Goal: Task Accomplishment & Management: Manage account settings

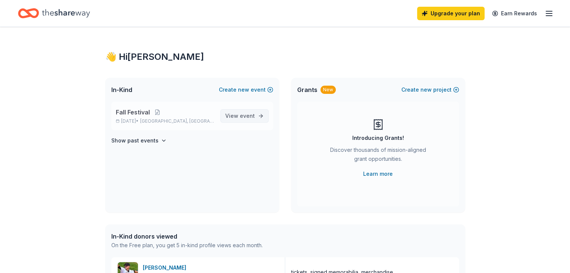
click at [242, 118] on span "event" at bounding box center [247, 116] width 15 height 6
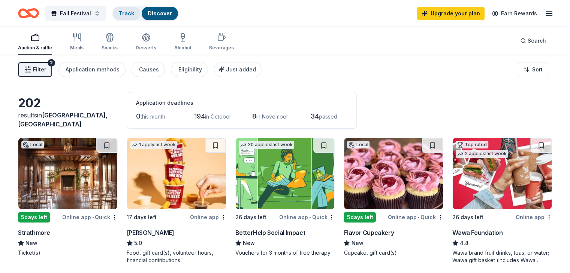
click at [134, 14] on link "Track" at bounding box center [126, 13] width 15 height 6
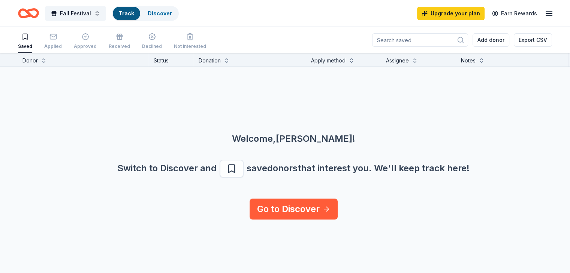
click at [134, 13] on link "Track" at bounding box center [126, 13] width 15 height 6
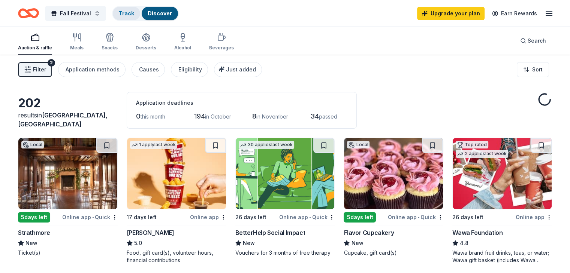
click at [133, 14] on link "Track" at bounding box center [126, 13] width 15 height 6
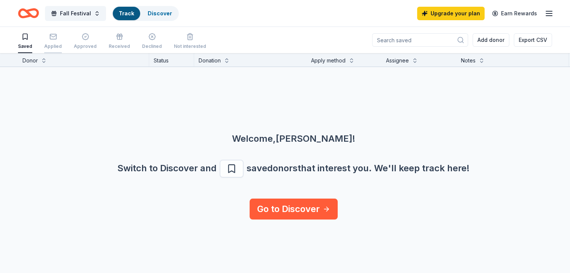
click at [62, 42] on div "Applied" at bounding box center [53, 41] width 18 height 16
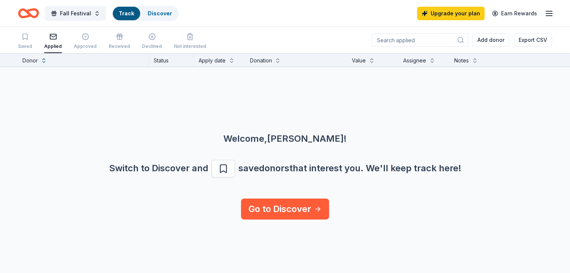
click at [62, 43] on div "Applied" at bounding box center [53, 46] width 18 height 6
click at [88, 38] on icon "button" at bounding box center [85, 37] width 6 height 6
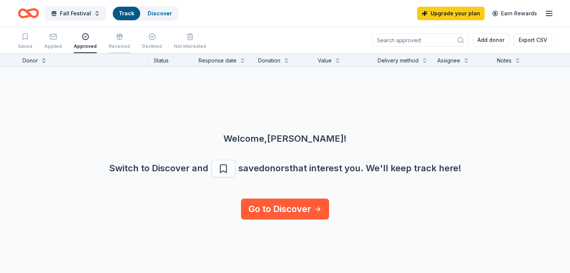
click at [123, 38] on icon "button" at bounding box center [119, 36] width 7 height 7
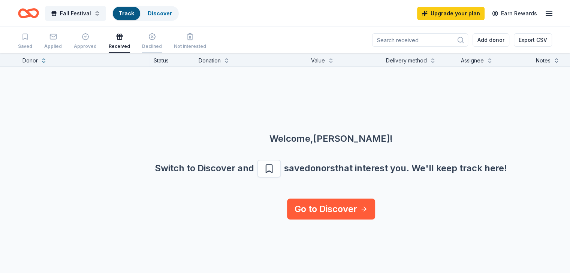
click at [156, 38] on icon "button" at bounding box center [151, 36] width 7 height 7
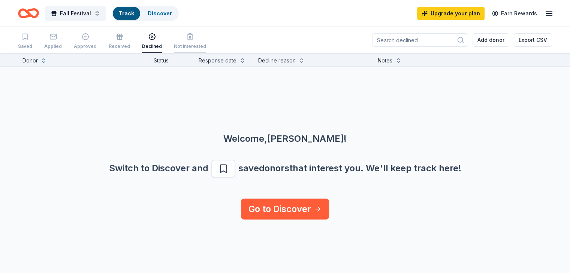
click at [184, 37] on div "button" at bounding box center [190, 36] width 32 height 7
click at [541, 11] on div "Fall Festival Track Discover Upgrade your plan Earn Rewards" at bounding box center [285, 13] width 570 height 27
click at [544, 12] on icon "button" at bounding box center [548, 13] width 9 height 9
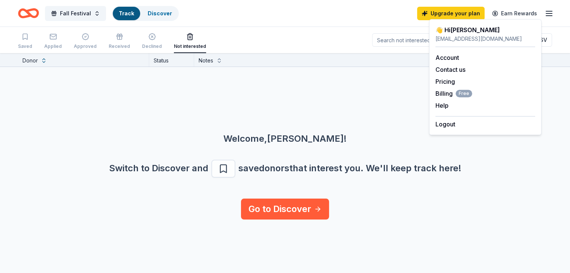
click at [500, 31] on div "👋 Hi [PERSON_NAME]" at bounding box center [485, 29] width 100 height 9
click at [439, 53] on div "Account" at bounding box center [485, 57] width 100 height 9
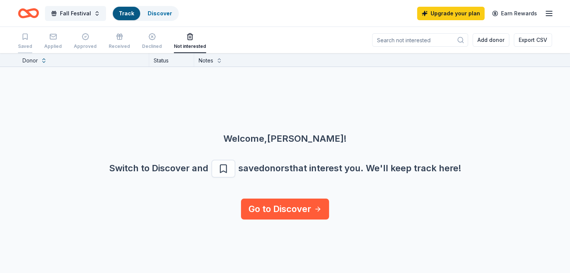
click at [27, 38] on icon "button" at bounding box center [25, 37] width 4 height 6
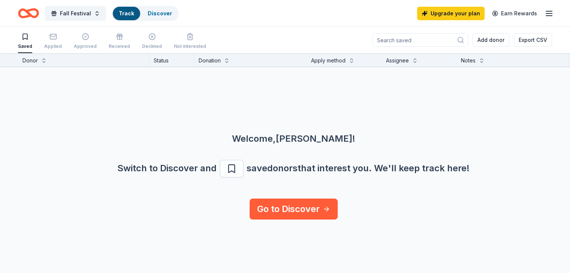
click at [54, 37] on div "Saved Applied Approved Received Declined Not interested" at bounding box center [112, 41] width 188 height 23
click at [172, 11] on link "Discover" at bounding box center [160, 13] width 24 height 6
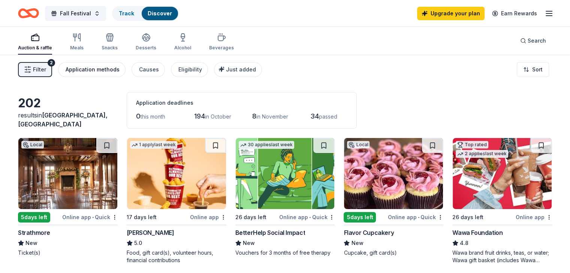
click at [103, 67] on div "Application methods" at bounding box center [93, 69] width 54 height 9
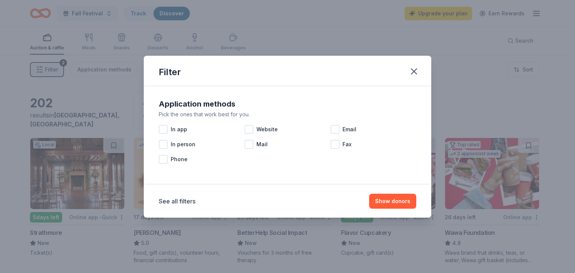
click at [55, 72] on div "Filter Application methods Pick the ones that work best for you. In app Website…" at bounding box center [287, 136] width 575 height 273
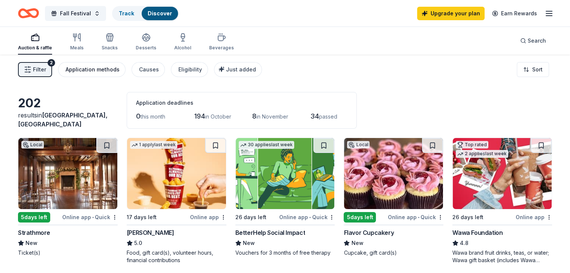
click at [119, 72] on div "Application methods" at bounding box center [93, 69] width 54 height 9
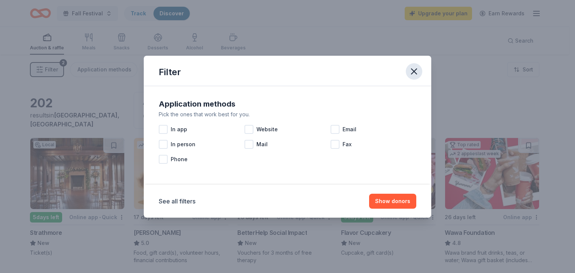
click at [413, 68] on icon "button" at bounding box center [414, 71] width 10 height 10
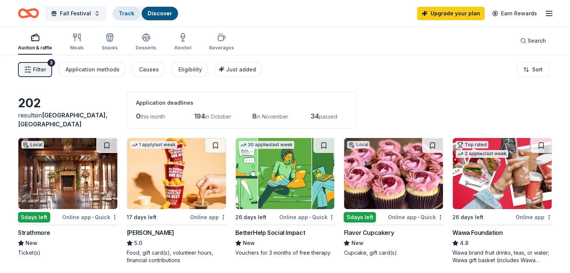
click at [130, 14] on link "Track" at bounding box center [126, 13] width 15 height 6
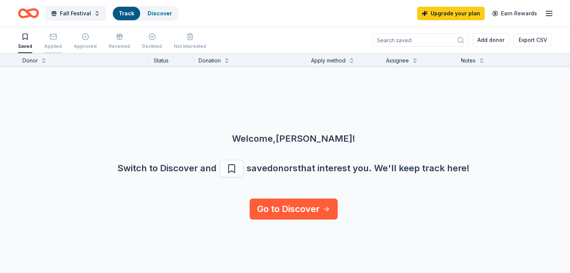
click at [62, 43] on div "Applied" at bounding box center [53, 46] width 18 height 6
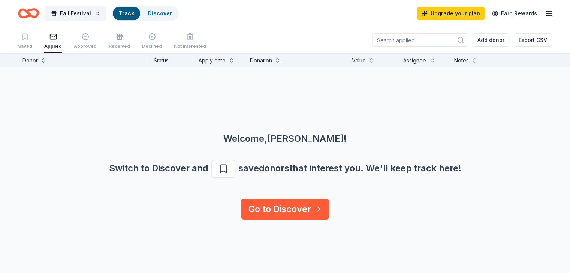
click at [62, 43] on div "Applied" at bounding box center [53, 46] width 18 height 6
click at [52, 59] on div "Donor" at bounding box center [83, 60] width 122 height 9
click at [87, 43] on div "Approved" at bounding box center [85, 46] width 23 height 6
